Goal: Task Accomplishment & Management: Use online tool/utility

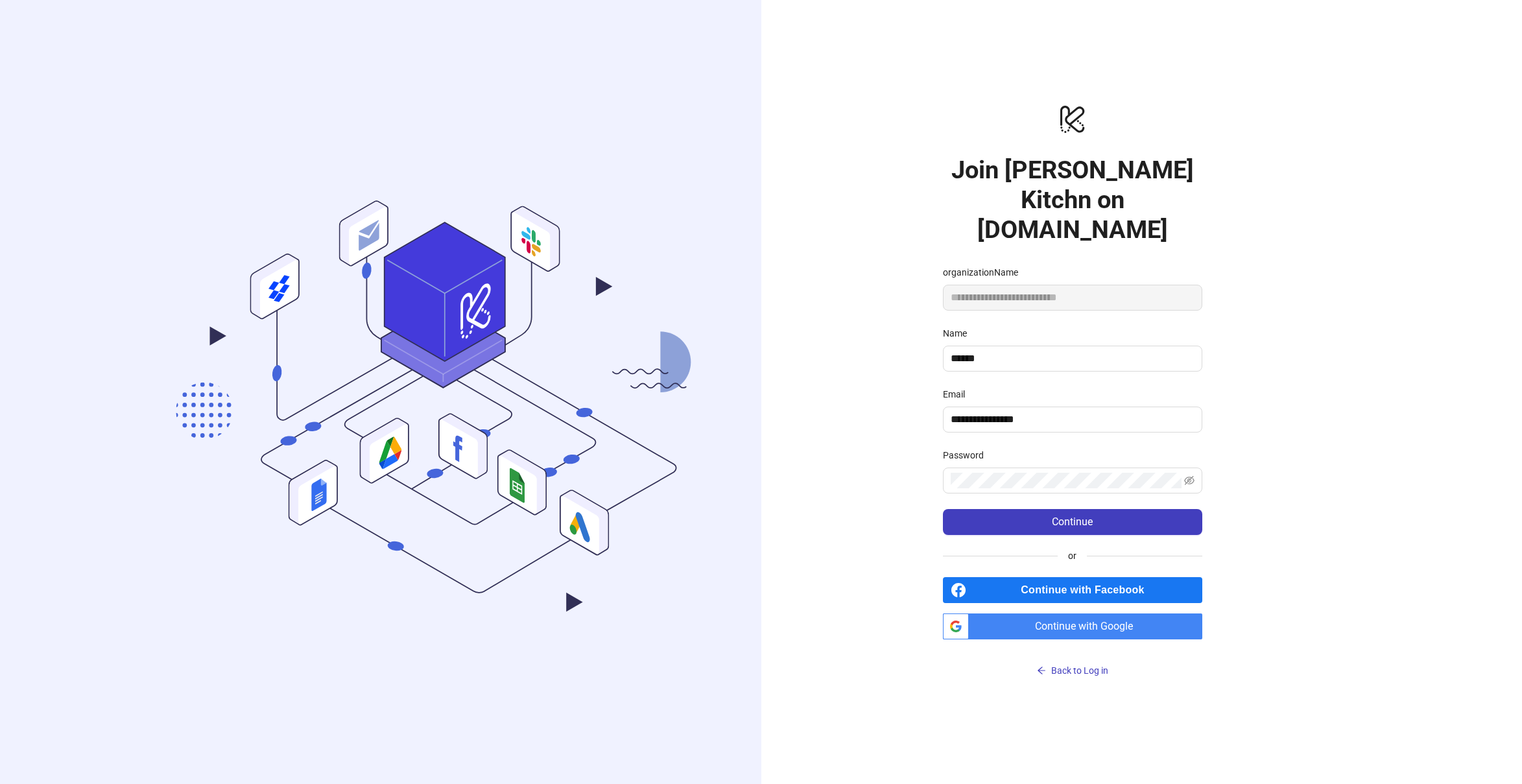
click at [1094, 626] on span "Continue with Google" at bounding box center [1088, 626] width 228 height 26
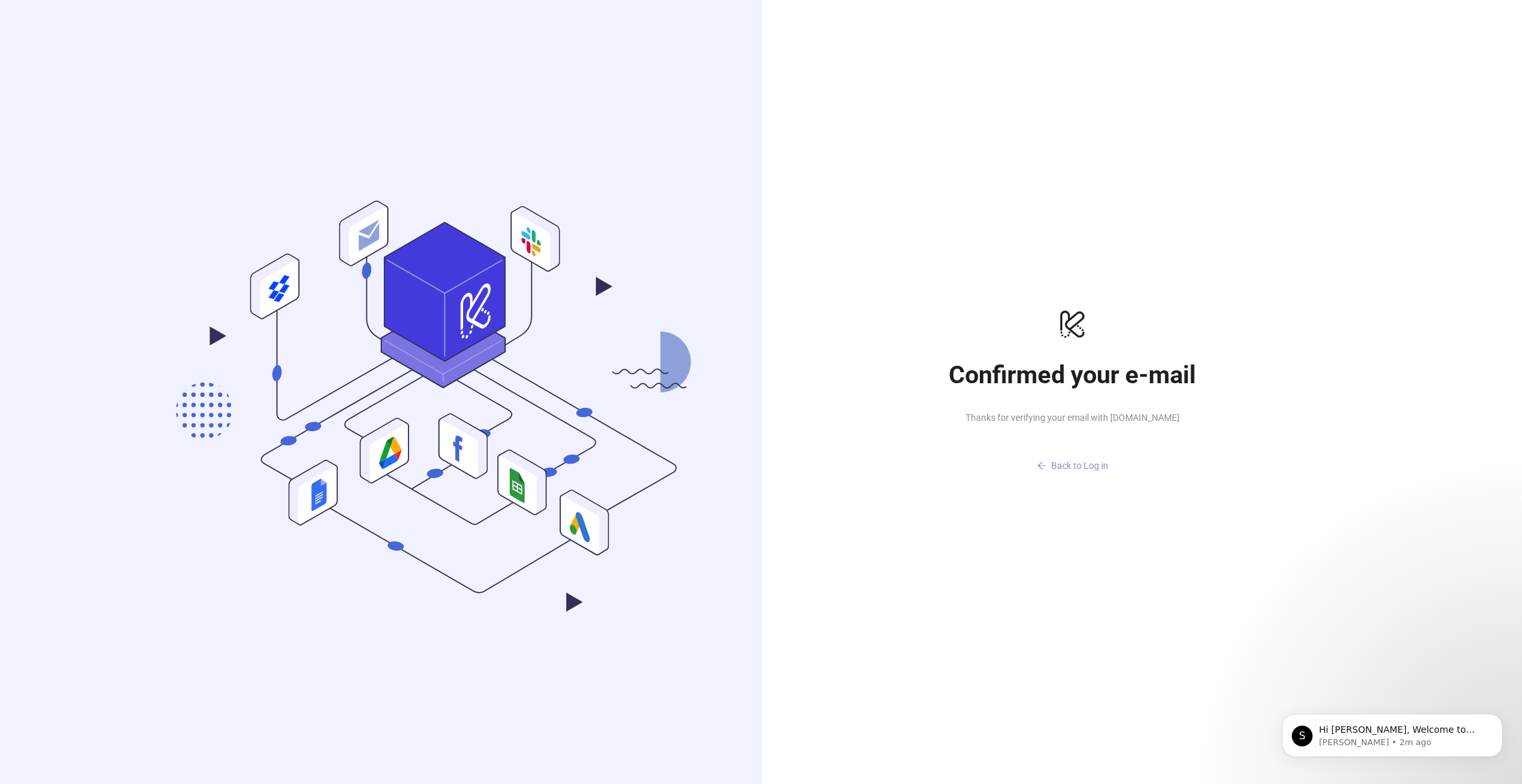
click at [1113, 465] on button "Back to Log in" at bounding box center [1073, 466] width 260 height 21
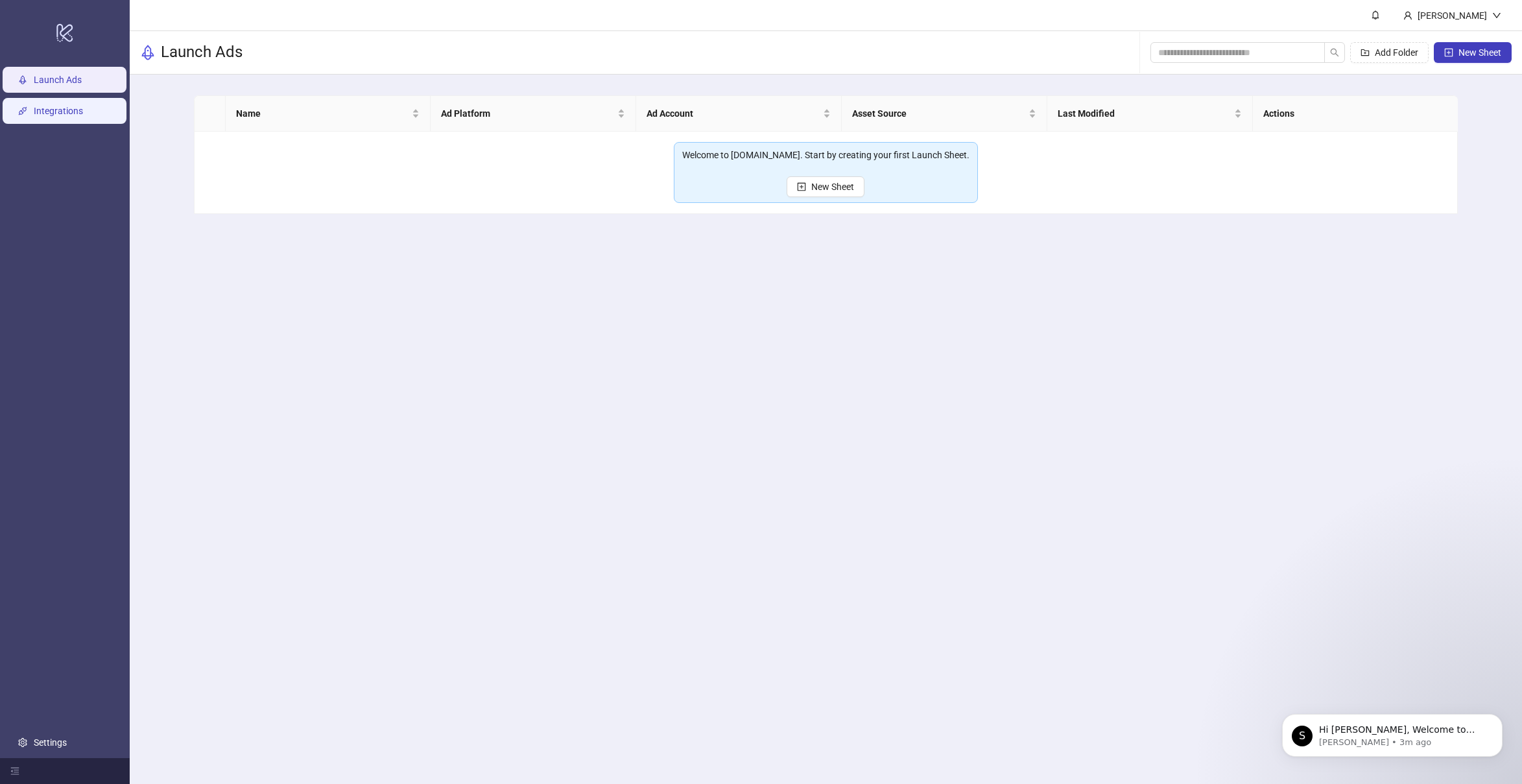
click at [52, 113] on link "Integrations" at bounding box center [58, 111] width 49 height 10
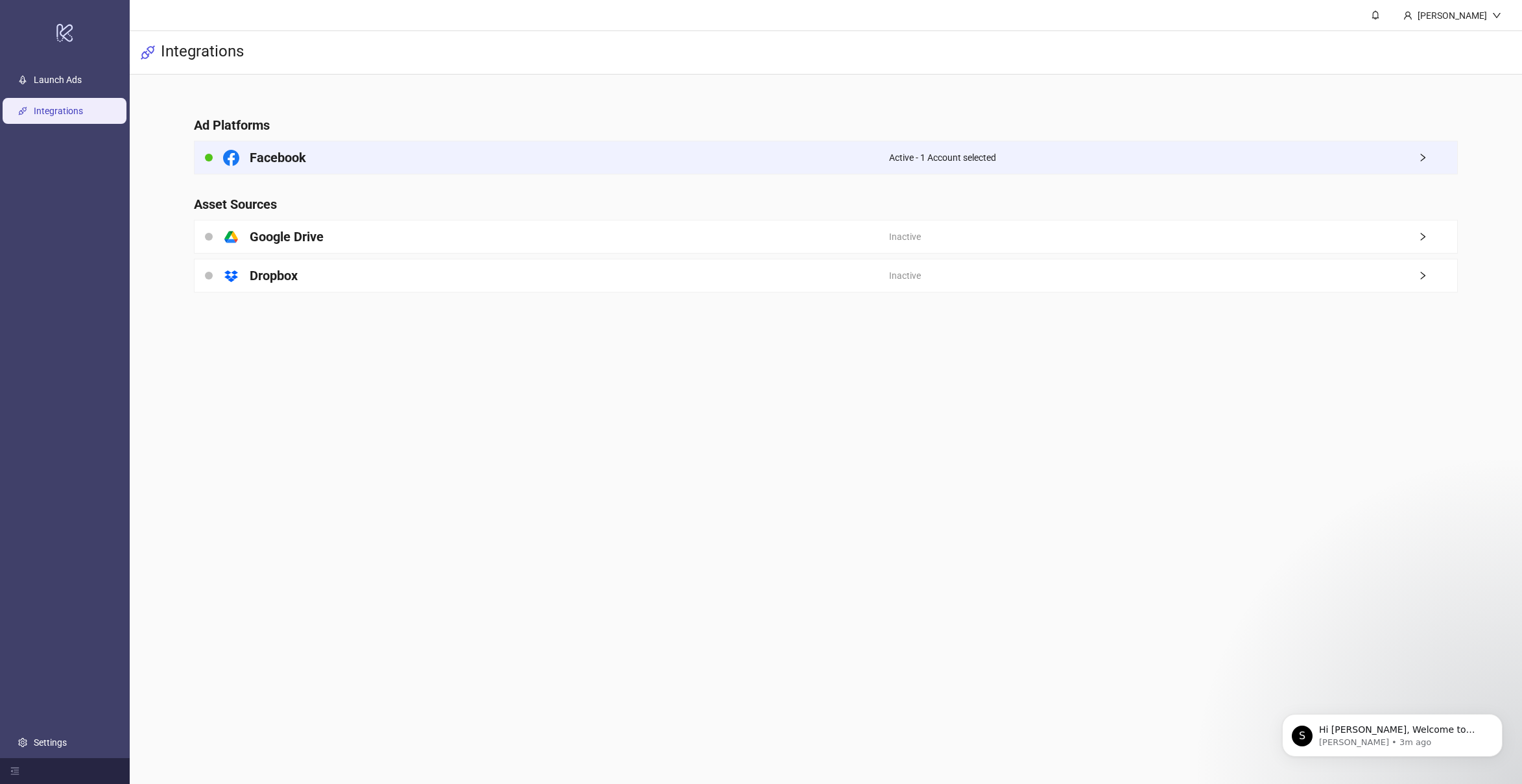
click at [449, 159] on div "Facebook" at bounding box center [542, 158] width 695 height 33
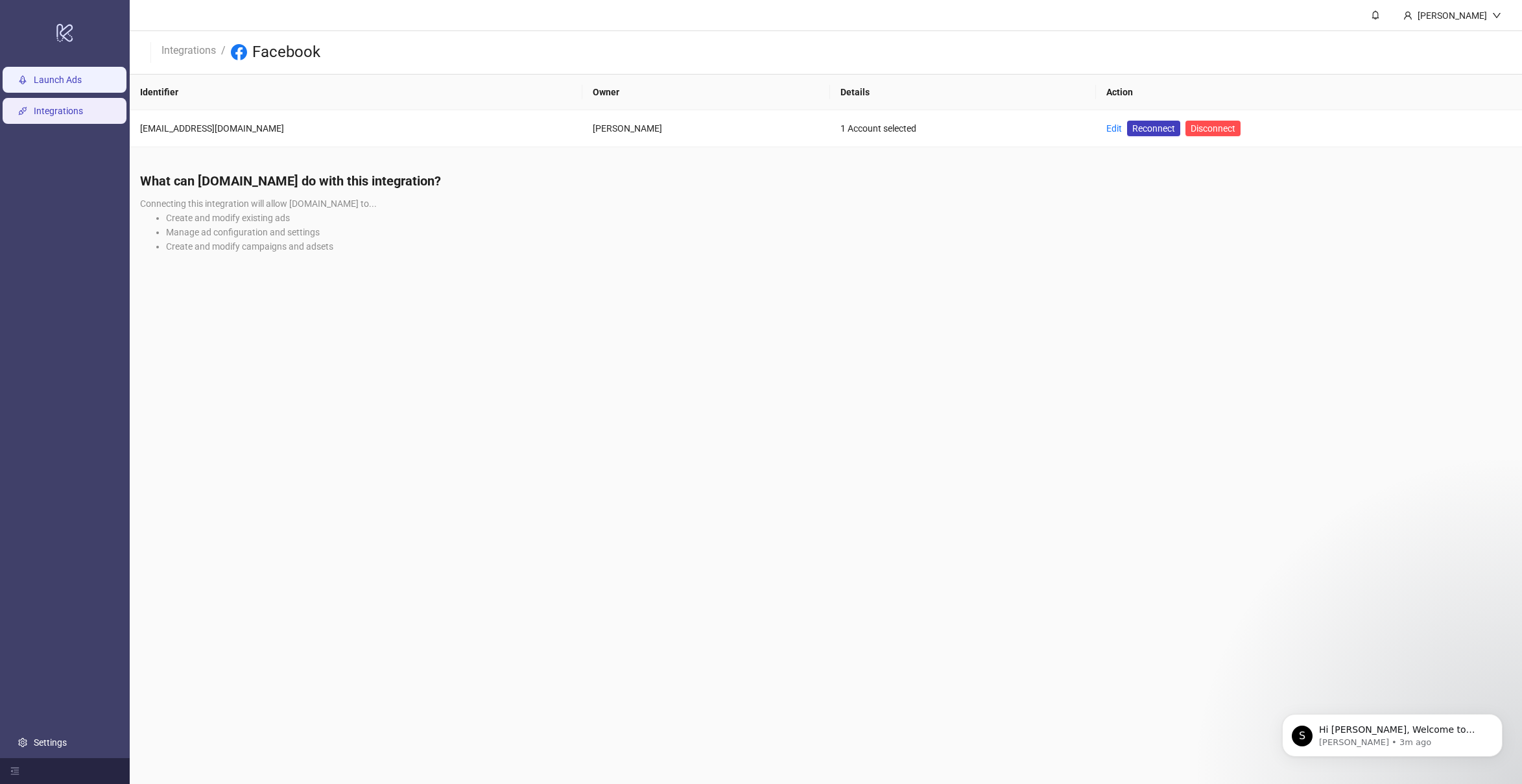
click at [67, 78] on link "Launch Ads" at bounding box center [58, 80] width 48 height 10
